Goal: Task Accomplishment & Management: Manage account settings

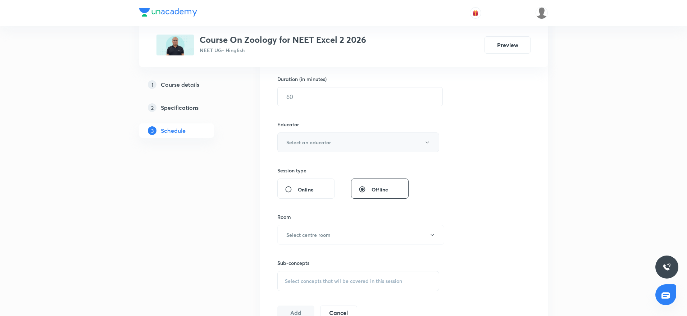
click at [314, 146] on button "Select an educator" at bounding box center [358, 142] width 162 height 20
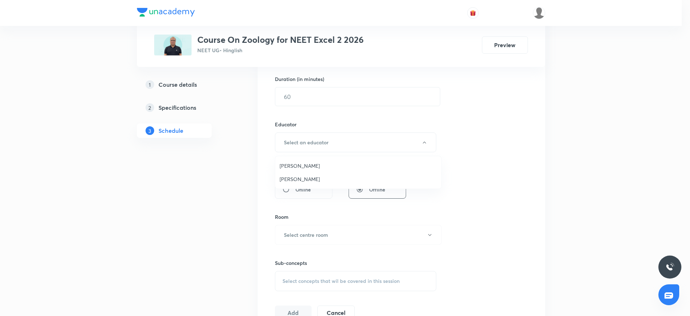
click at [610, 137] on div at bounding box center [345, 158] width 690 height 316
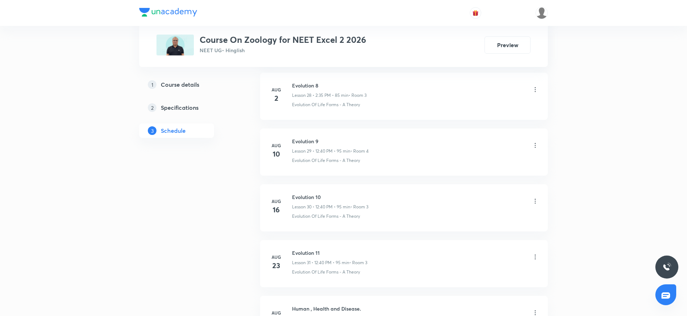
scroll to position [2090, 0]
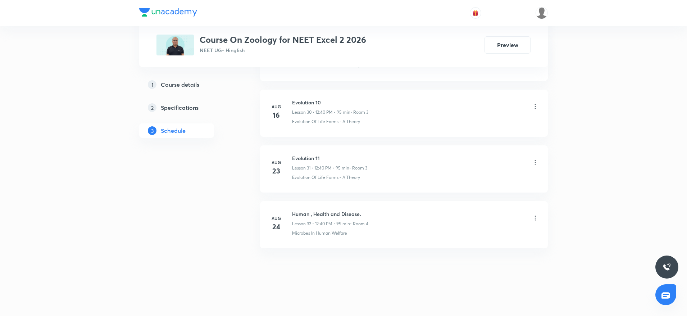
click at [323, 212] on h6 "Human , Health and Disease." at bounding box center [330, 214] width 76 height 8
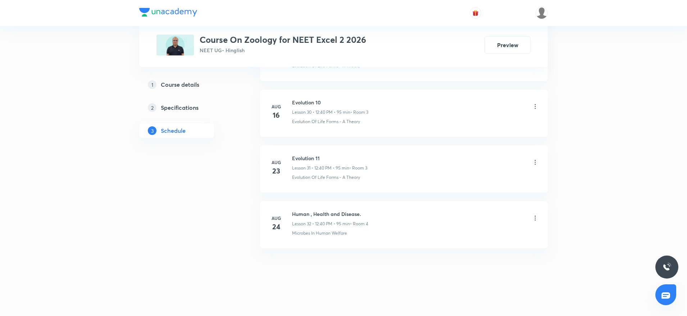
click at [323, 212] on h6 "Human , Health and Disease." at bounding box center [330, 214] width 76 height 8
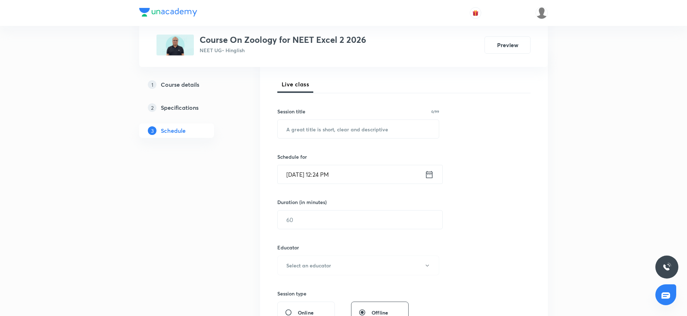
scroll to position [0, 0]
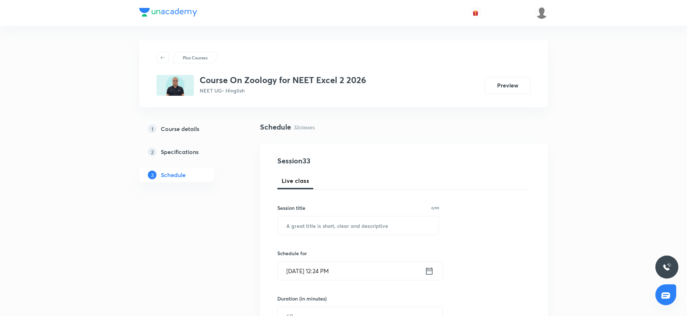
click at [290, 161] on h4 "Session 33" at bounding box center [342, 160] width 131 height 11
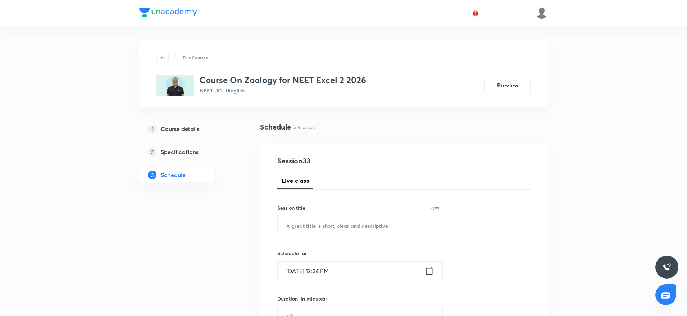
click at [290, 161] on h4 "Session 33" at bounding box center [342, 160] width 131 height 11
click at [294, 162] on h4 "Session 33" at bounding box center [342, 160] width 131 height 11
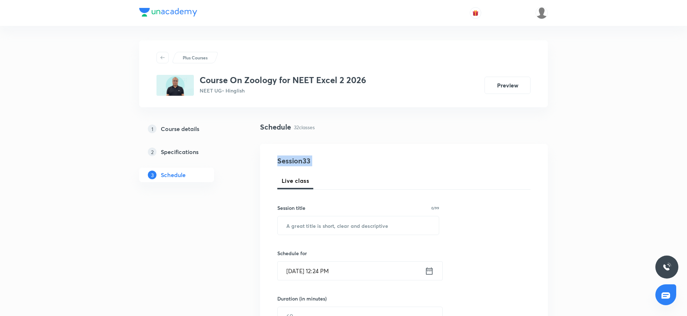
click at [294, 162] on h4 "Session 33" at bounding box center [342, 160] width 131 height 11
click at [298, 162] on h4 "Session 33" at bounding box center [342, 160] width 131 height 11
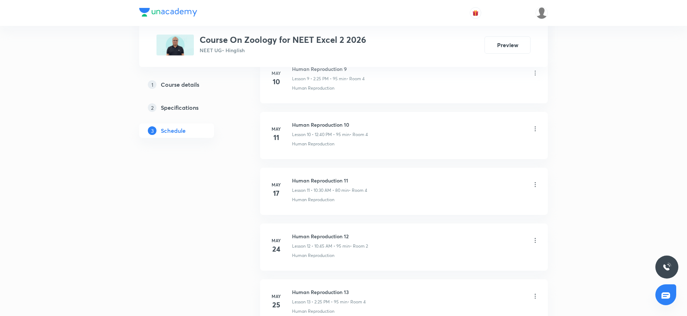
scroll to position [952, 0]
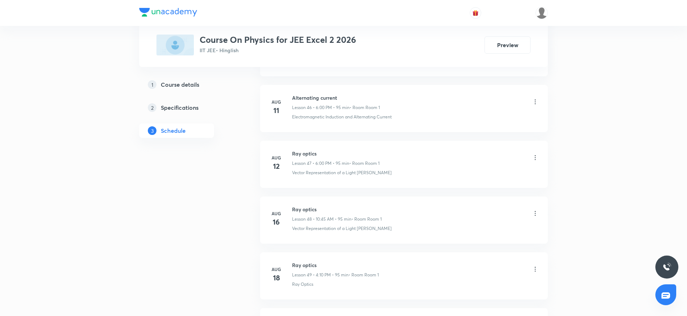
scroll to position [3270, 0]
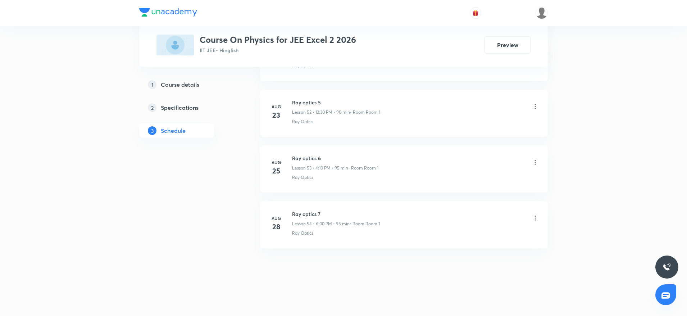
click at [297, 211] on h6 "Ray optics 7" at bounding box center [336, 214] width 88 height 8
copy h6 "Ray optics 7"
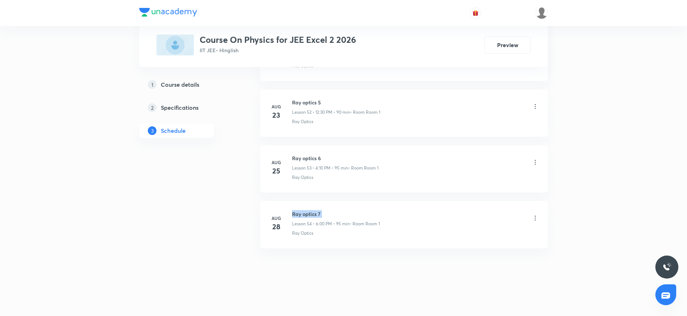
click at [297, 211] on h6 "Ray optics 7" at bounding box center [336, 214] width 88 height 8
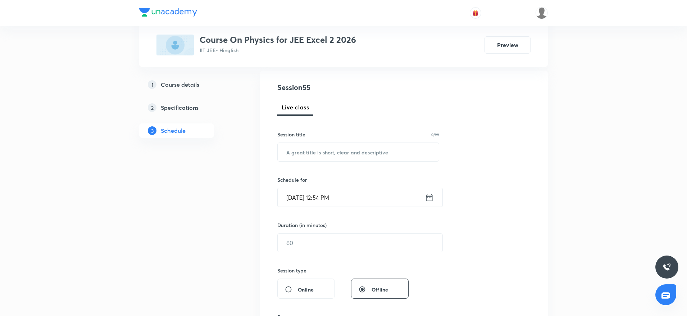
scroll to position [0, 0]
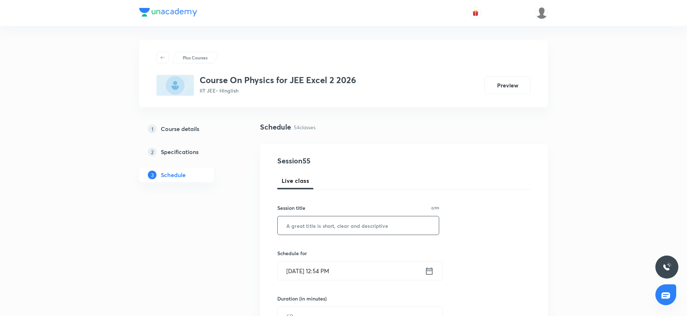
click at [309, 230] on input "text" at bounding box center [358, 225] width 161 height 18
paste input "Ray optics 7"
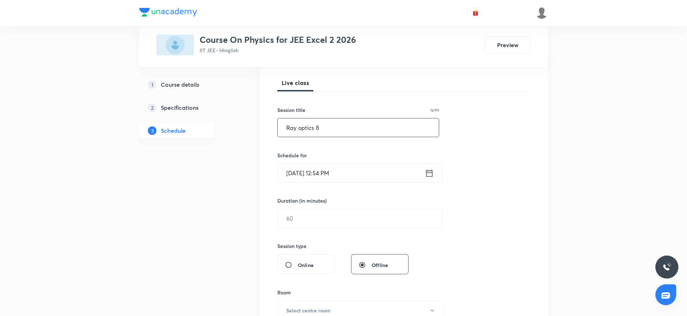
scroll to position [104, 0]
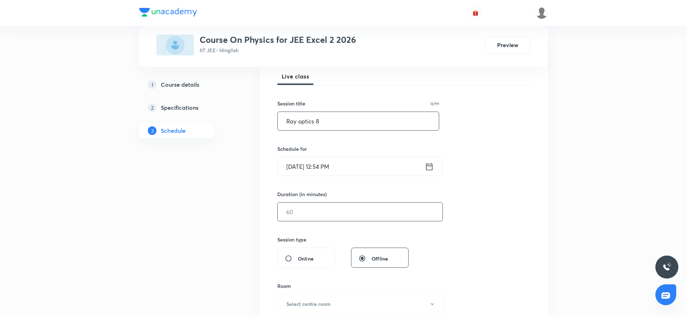
type input "Ray optics 8"
click at [317, 215] on input "text" at bounding box center [360, 211] width 165 height 18
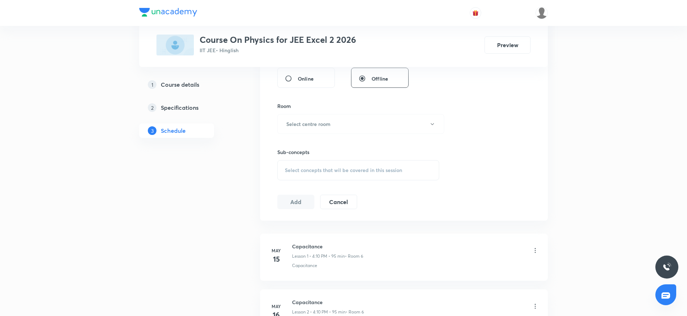
scroll to position [313, 0]
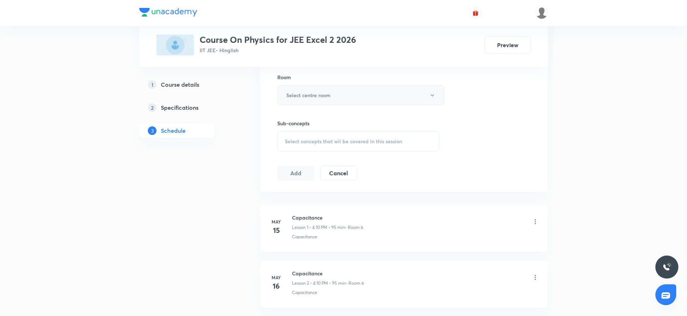
type input "90"
click at [316, 89] on button "Select centre room" at bounding box center [360, 95] width 167 height 20
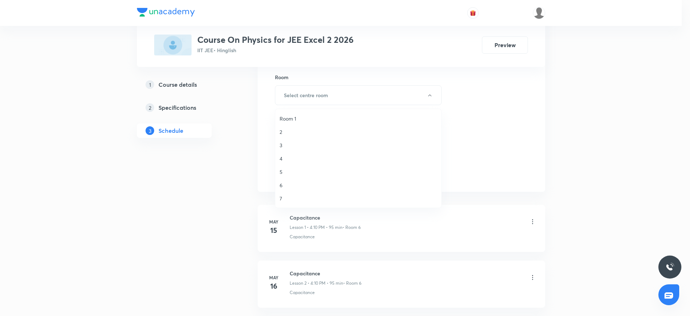
click at [305, 113] on li "Room 1" at bounding box center [358, 118] width 166 height 13
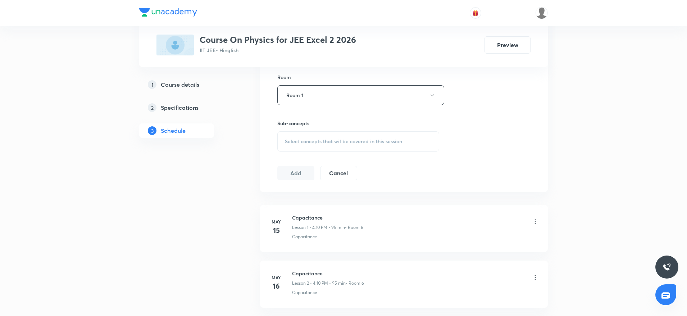
click at [292, 141] on span "Select concepts that wil be covered in this session" at bounding box center [343, 141] width 117 height 6
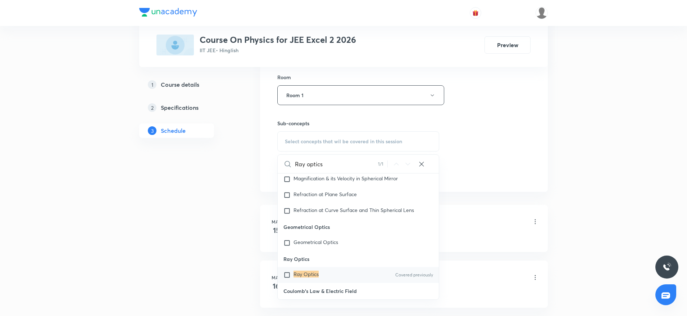
scroll to position [6028, 0]
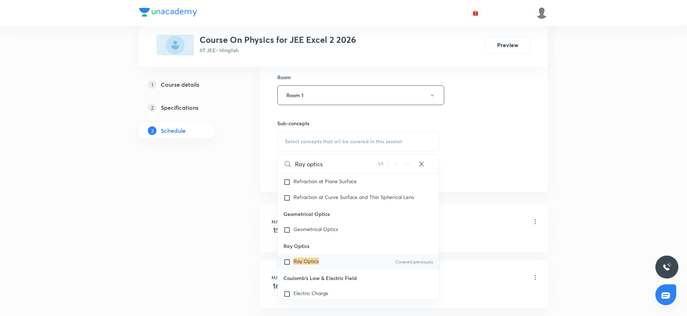
type input "Ray optics"
click at [325, 262] on div "Ray Optics Covered previously" at bounding box center [358, 262] width 161 height 16
checkbox input "true"
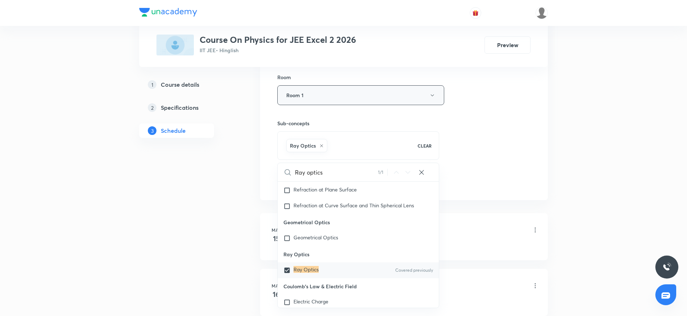
click at [436, 104] on button "Room 1" at bounding box center [360, 95] width 167 height 20
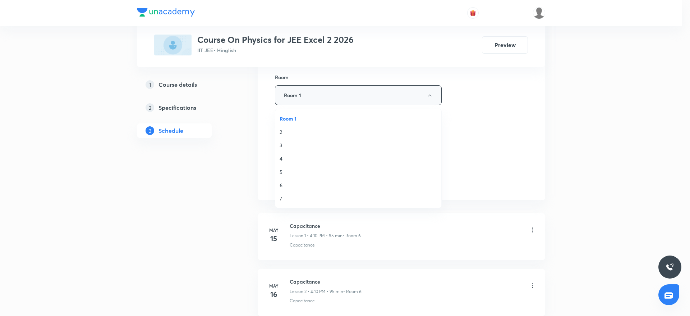
click at [436, 104] on div at bounding box center [345, 158] width 690 height 316
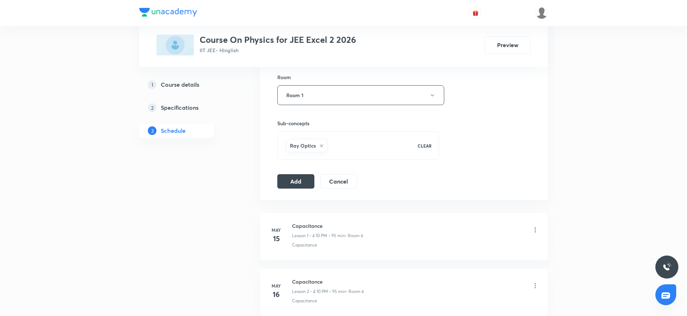
click at [402, 117] on div "Sub-concepts Ray Optics CLEAR" at bounding box center [358, 132] width 162 height 55
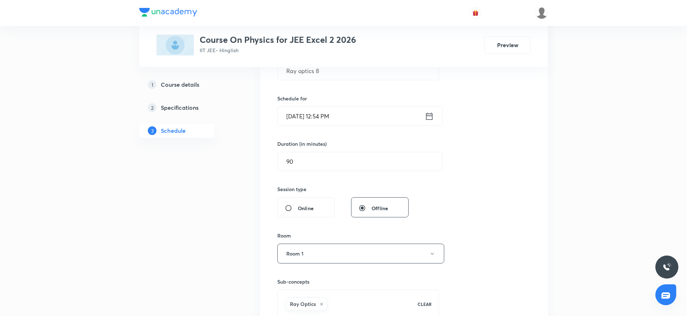
scroll to position [149, 0]
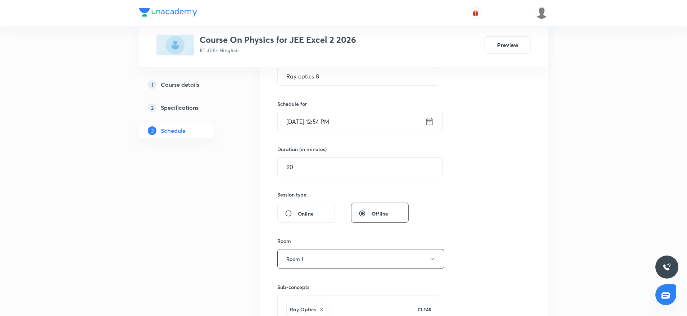
click at [365, 123] on input "[DATE] 12:54 PM" at bounding box center [351, 121] width 147 height 18
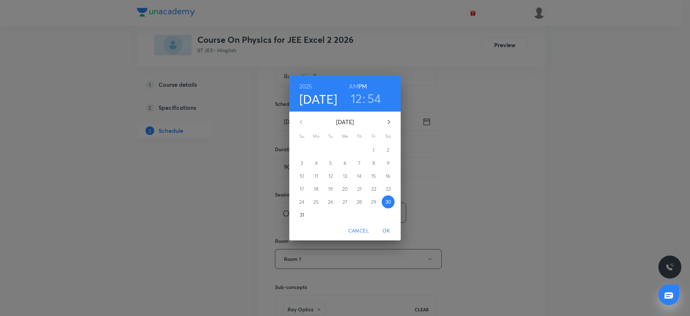
click at [367, 93] on h3 "54" at bounding box center [374, 98] width 14 height 15
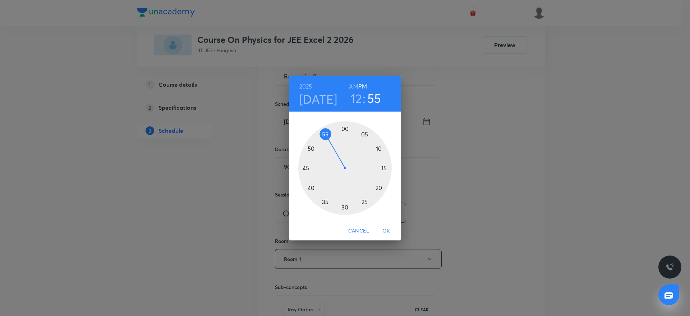
click at [323, 132] on div at bounding box center [344, 167] width 93 height 93
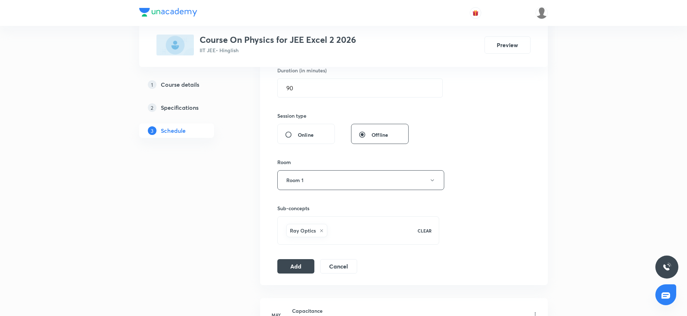
scroll to position [356, 0]
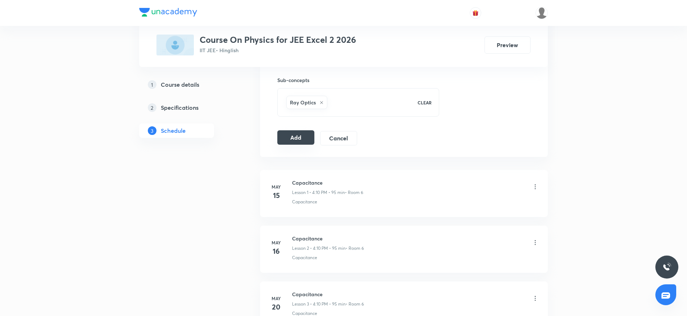
click at [293, 143] on button "Add" at bounding box center [295, 137] width 37 height 14
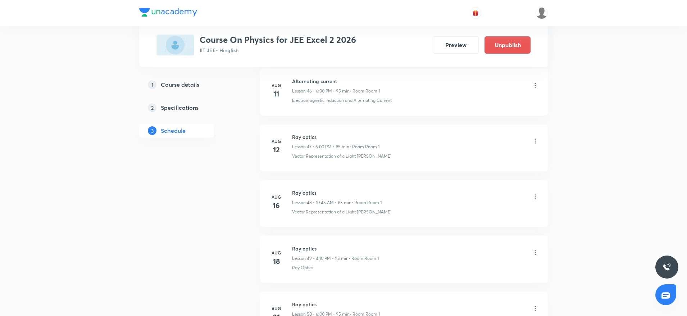
scroll to position [2996, 0]
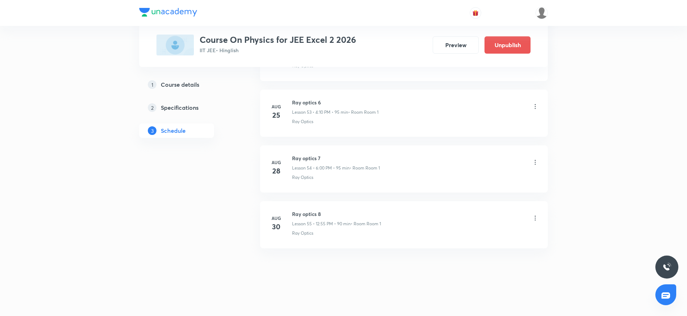
click at [301, 213] on h6 "Ray optics 8" at bounding box center [336, 214] width 89 height 8
click at [317, 213] on h6 "Ray optics 8" at bounding box center [336, 214] width 89 height 8
click at [316, 212] on h6 "Ray optics 8" at bounding box center [336, 214] width 89 height 8
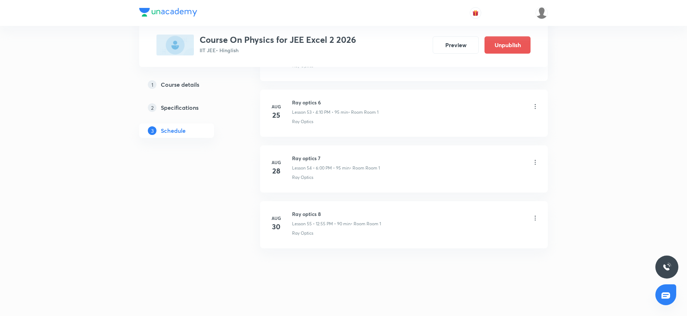
click at [316, 212] on h6 "Ray optics 8" at bounding box center [336, 214] width 89 height 8
click at [307, 214] on h6 "Ray optics 8" at bounding box center [336, 214] width 89 height 8
